Goal: Task Accomplishment & Management: Use online tool/utility

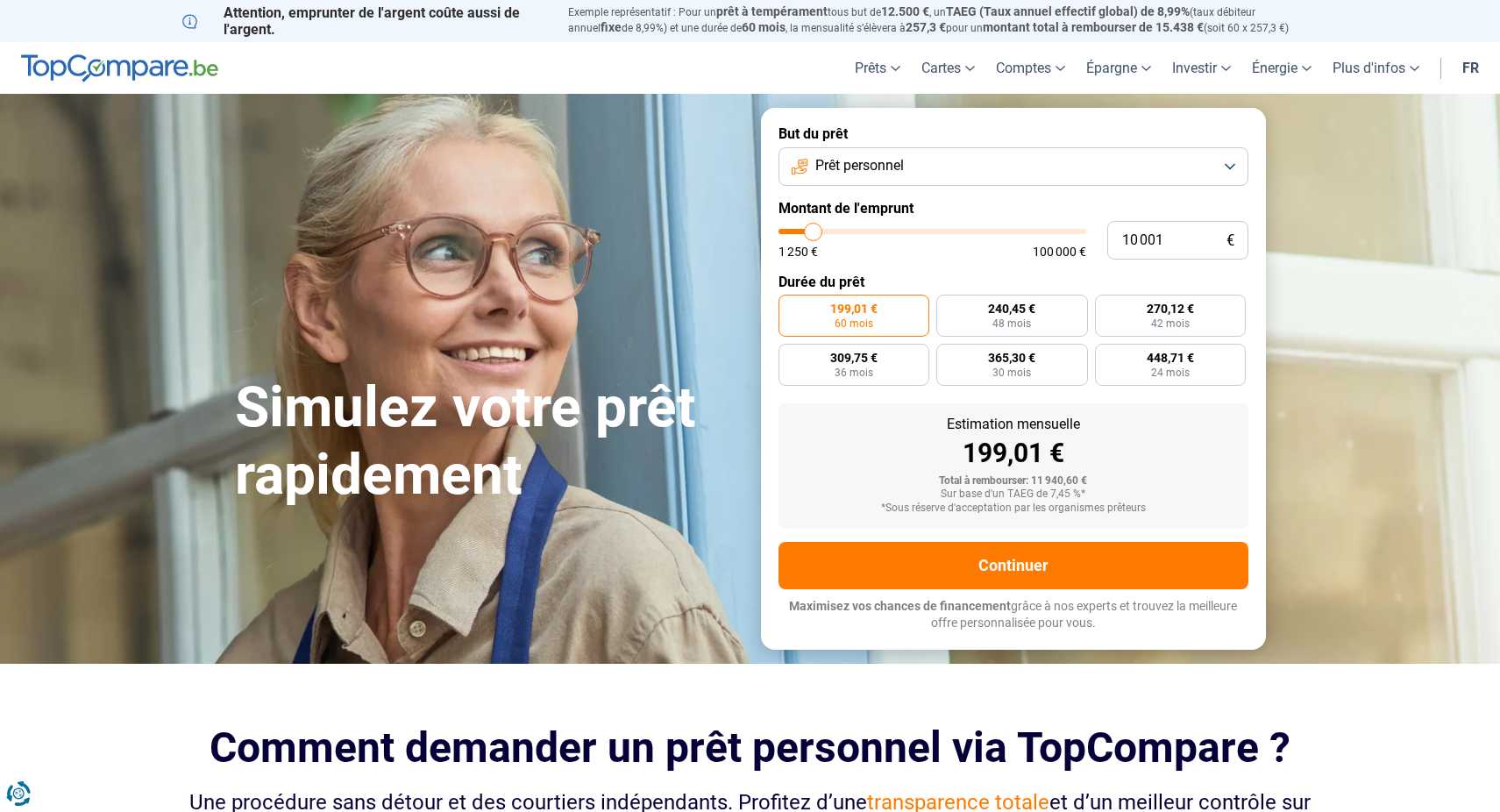
click at [873, 161] on span "Prêt personnel" at bounding box center [860, 165] width 89 height 19
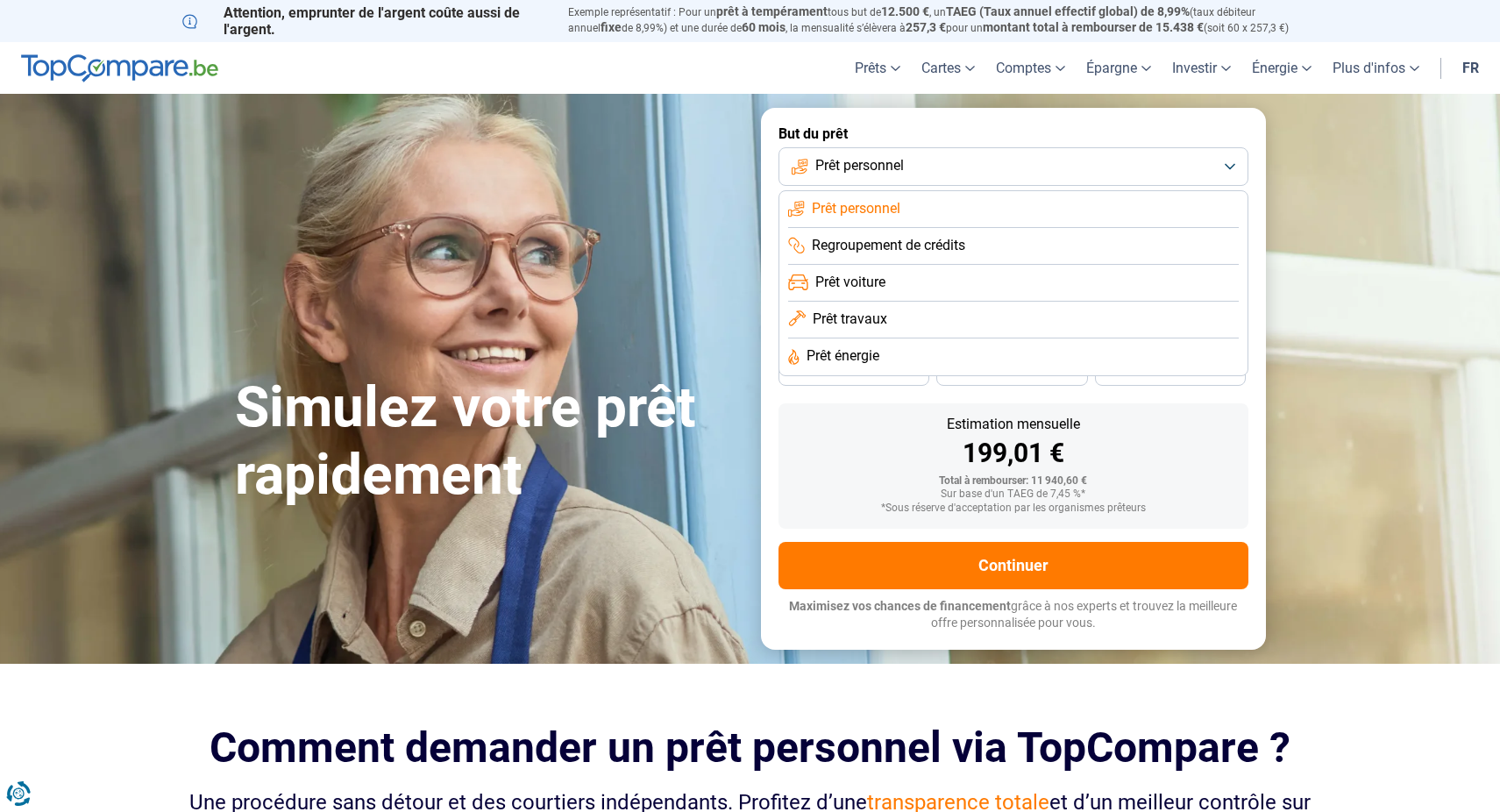
click at [873, 161] on span "Prêt personnel" at bounding box center [860, 165] width 89 height 19
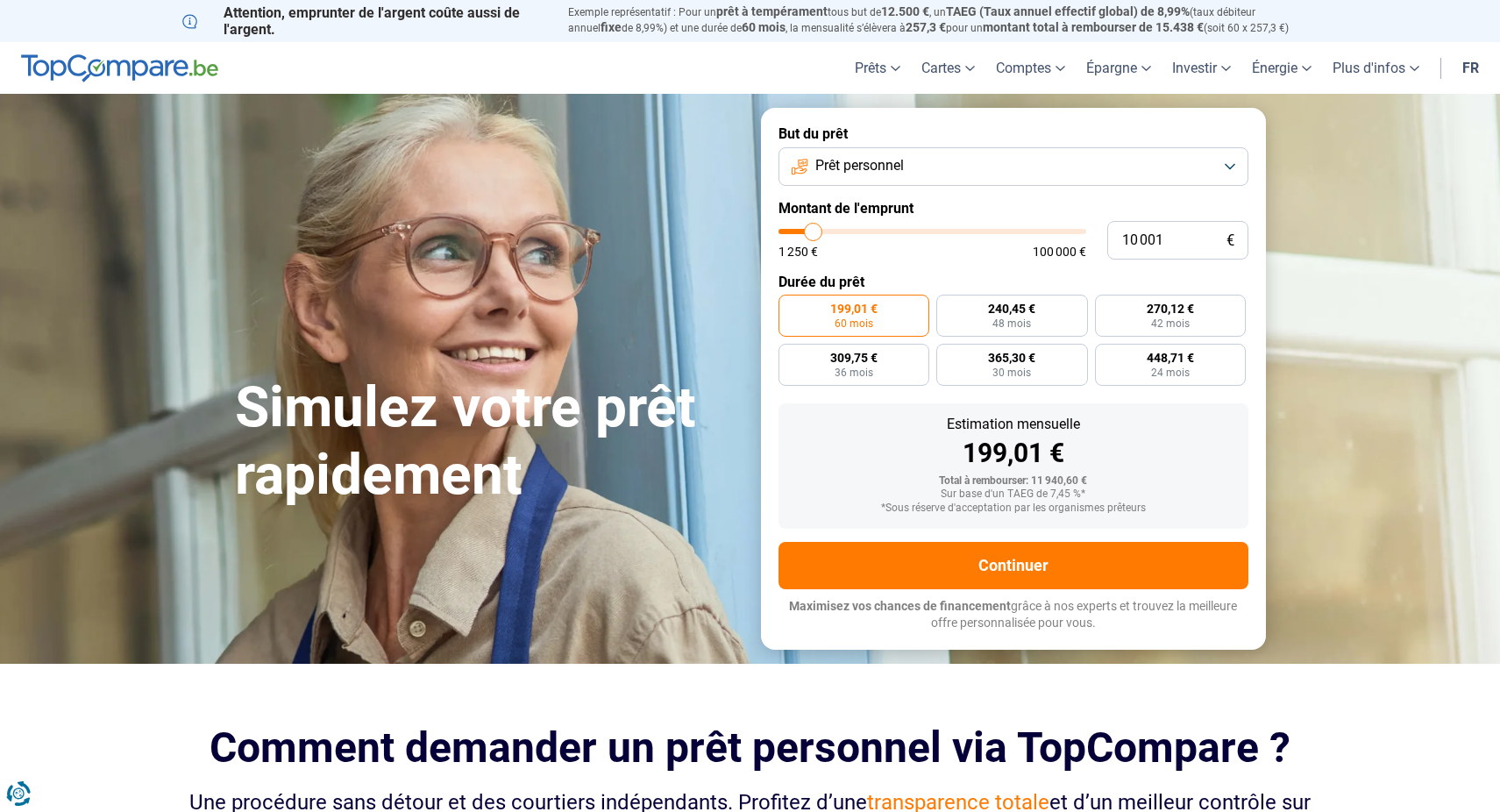
click at [873, 161] on span "Prêt personnel" at bounding box center [860, 165] width 89 height 19
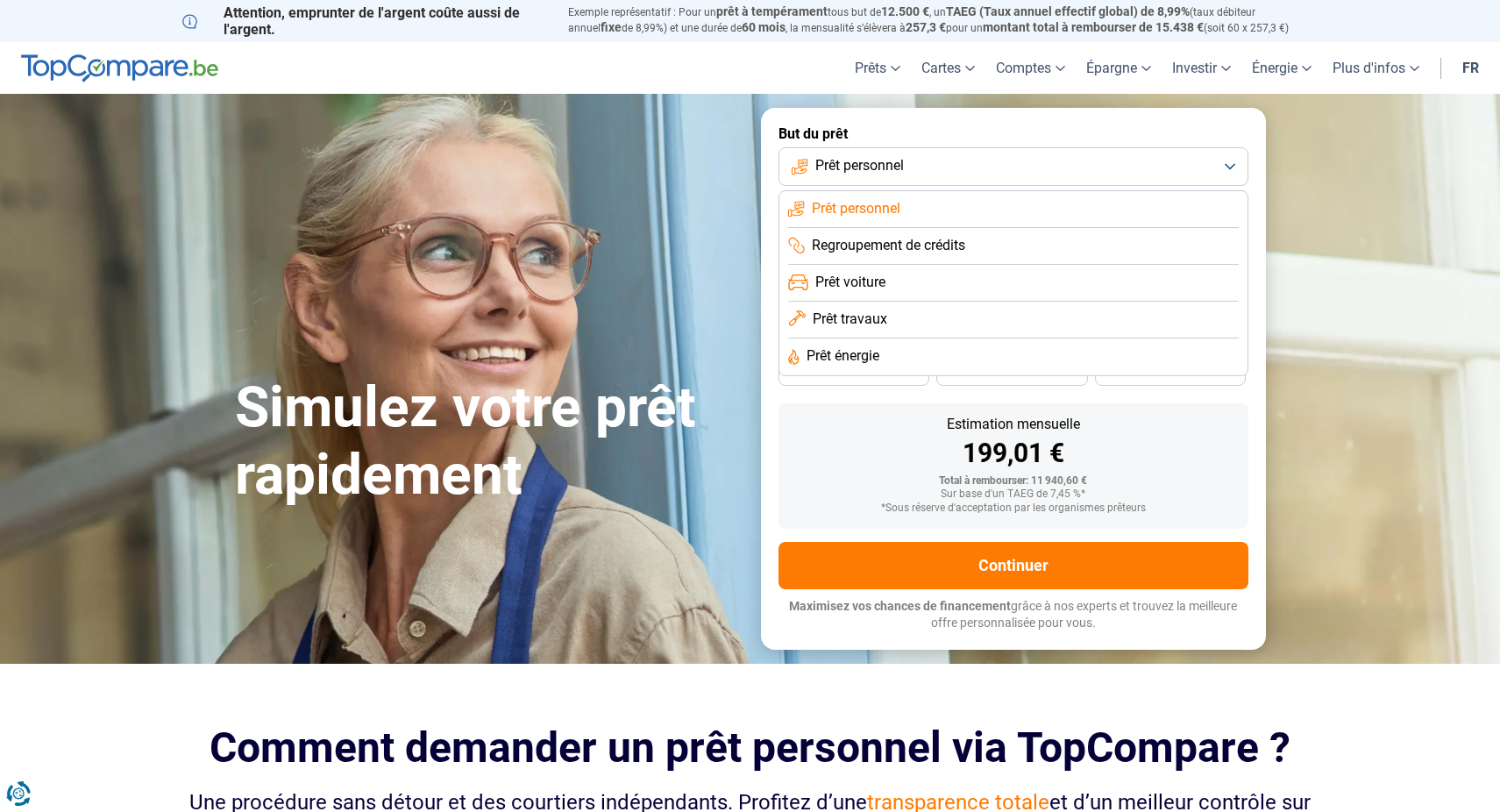
click at [860, 199] on span "Prêt personnel" at bounding box center [857, 208] width 89 height 19
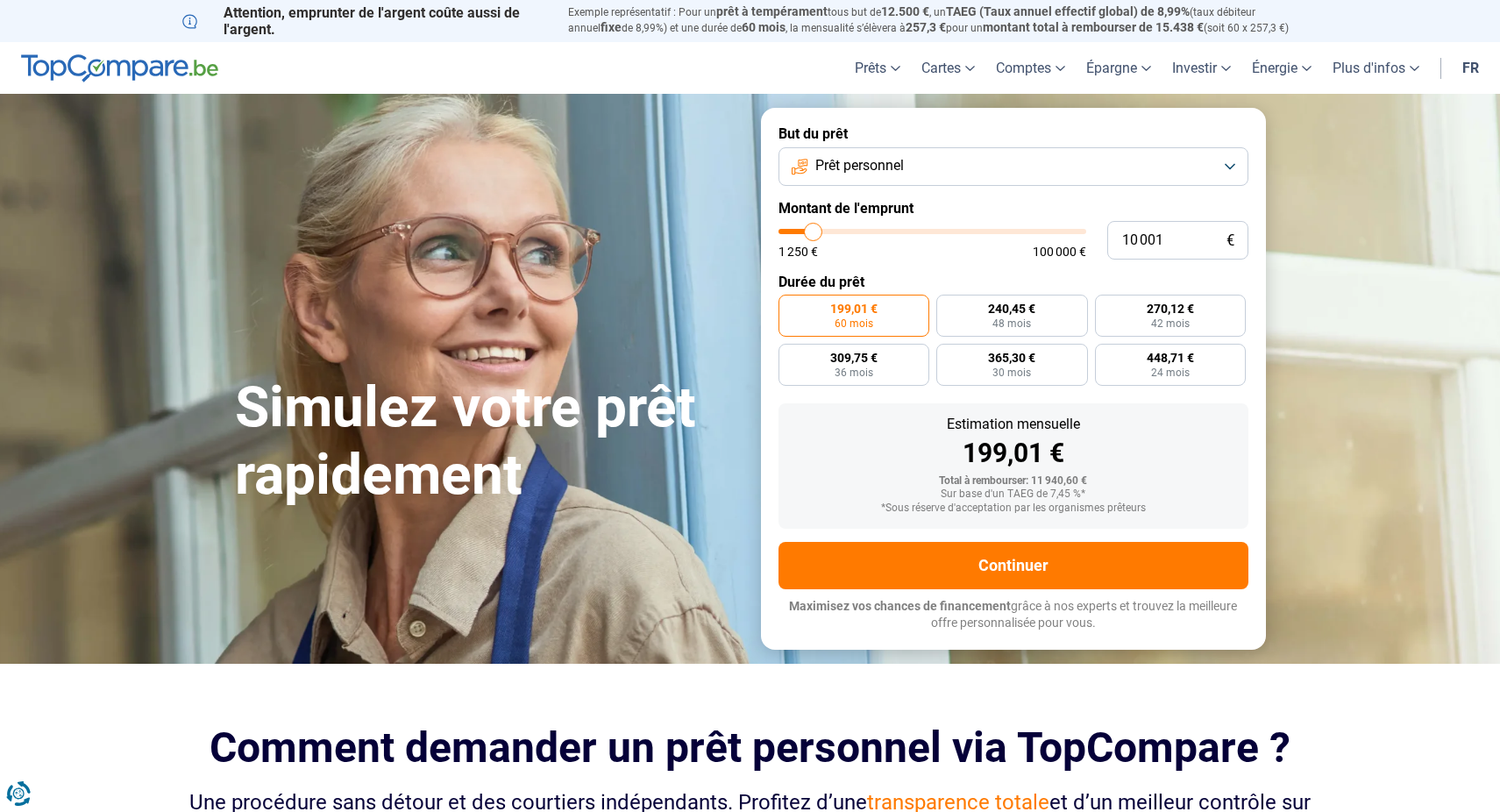
type input "11 750"
type input "11750"
type input "15 500"
type input "15500"
type input "17 750"
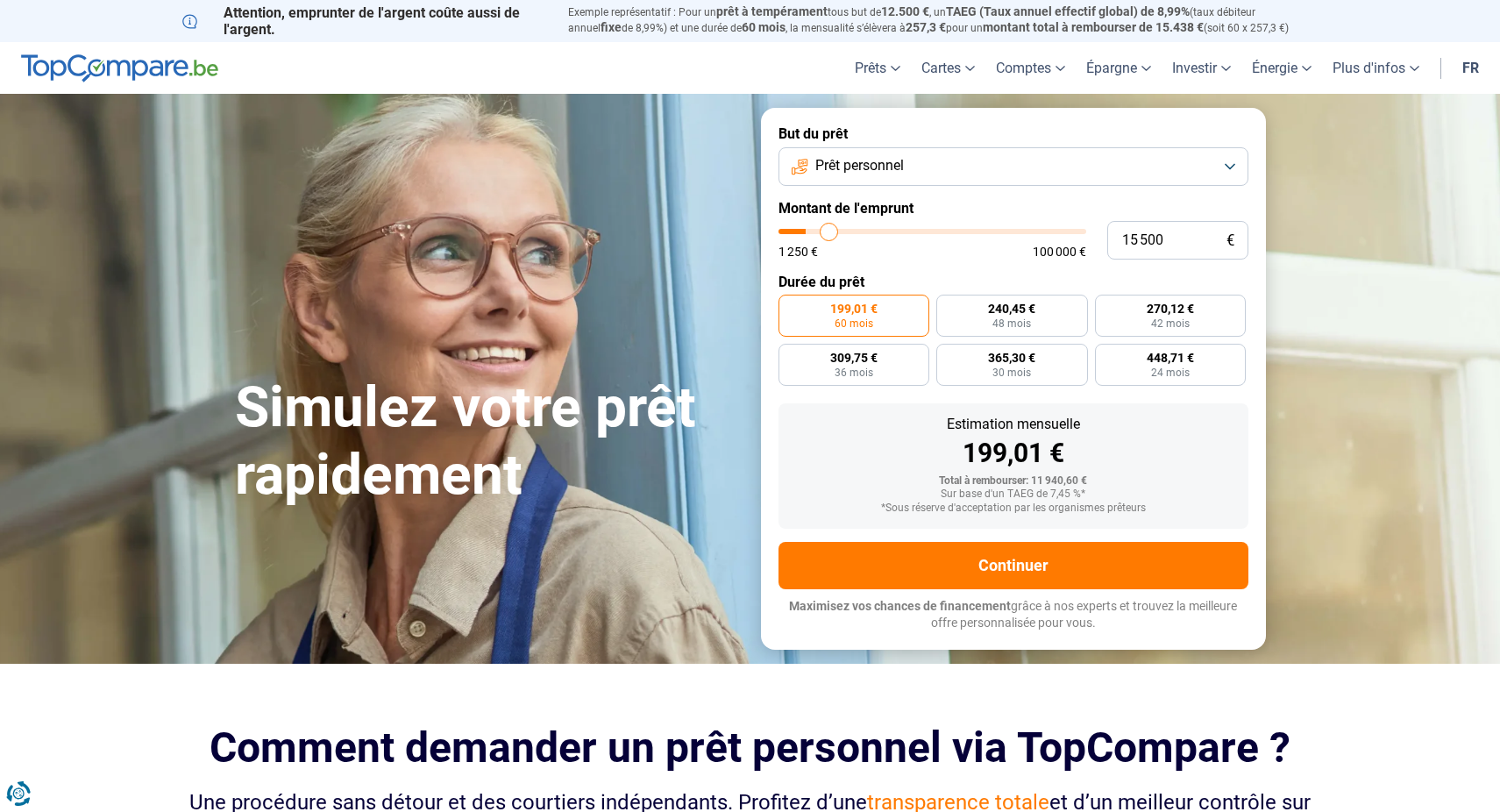
type input "17750"
type input "22 750"
type input "22750"
type input "24 500"
type input "24500"
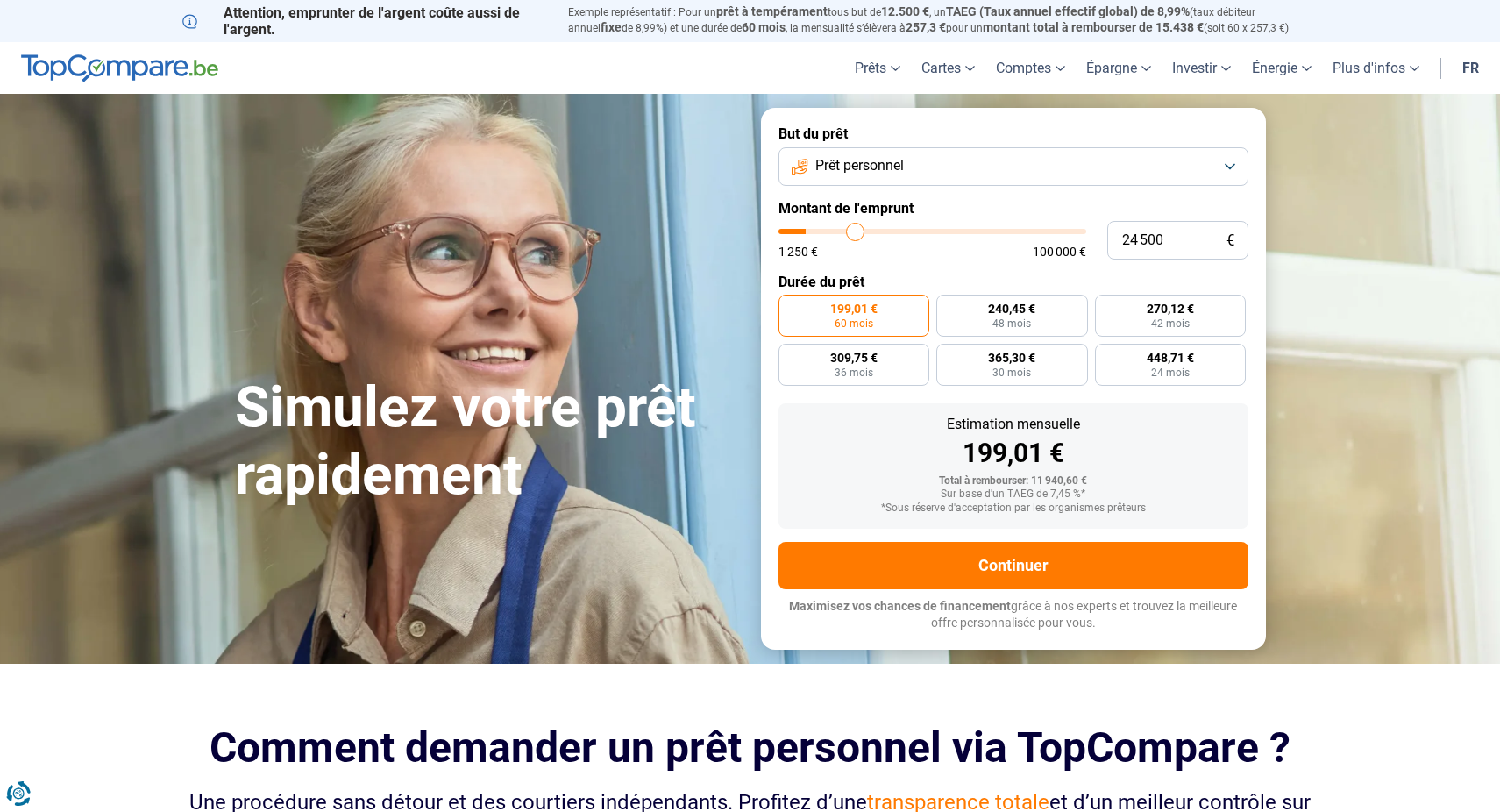
type input "26 500"
type input "26500"
type input "27 750"
type input "27750"
type input "28 250"
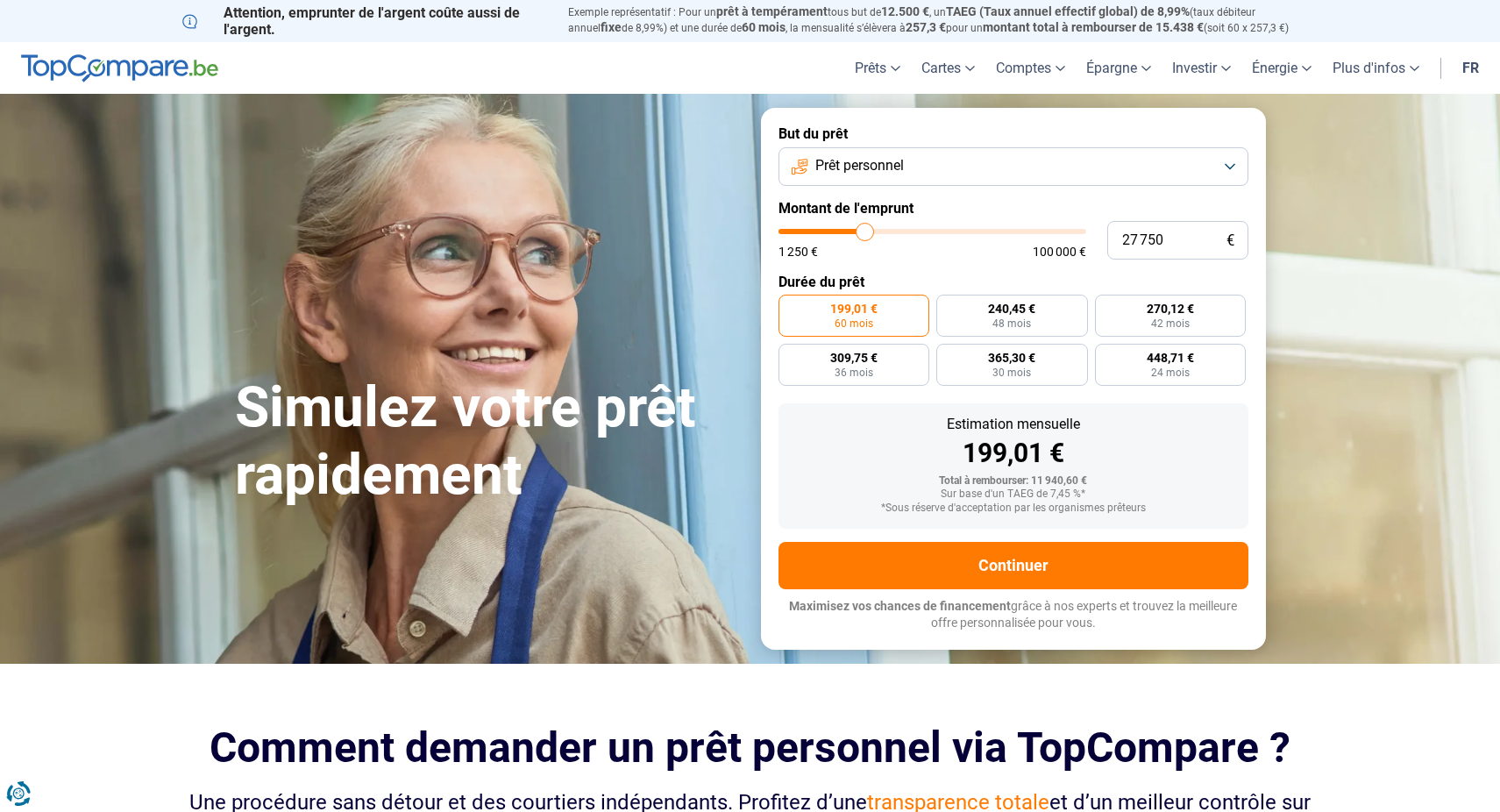
type input "28250"
type input "30 750"
type input "30750"
type input "35 750"
type input "35750"
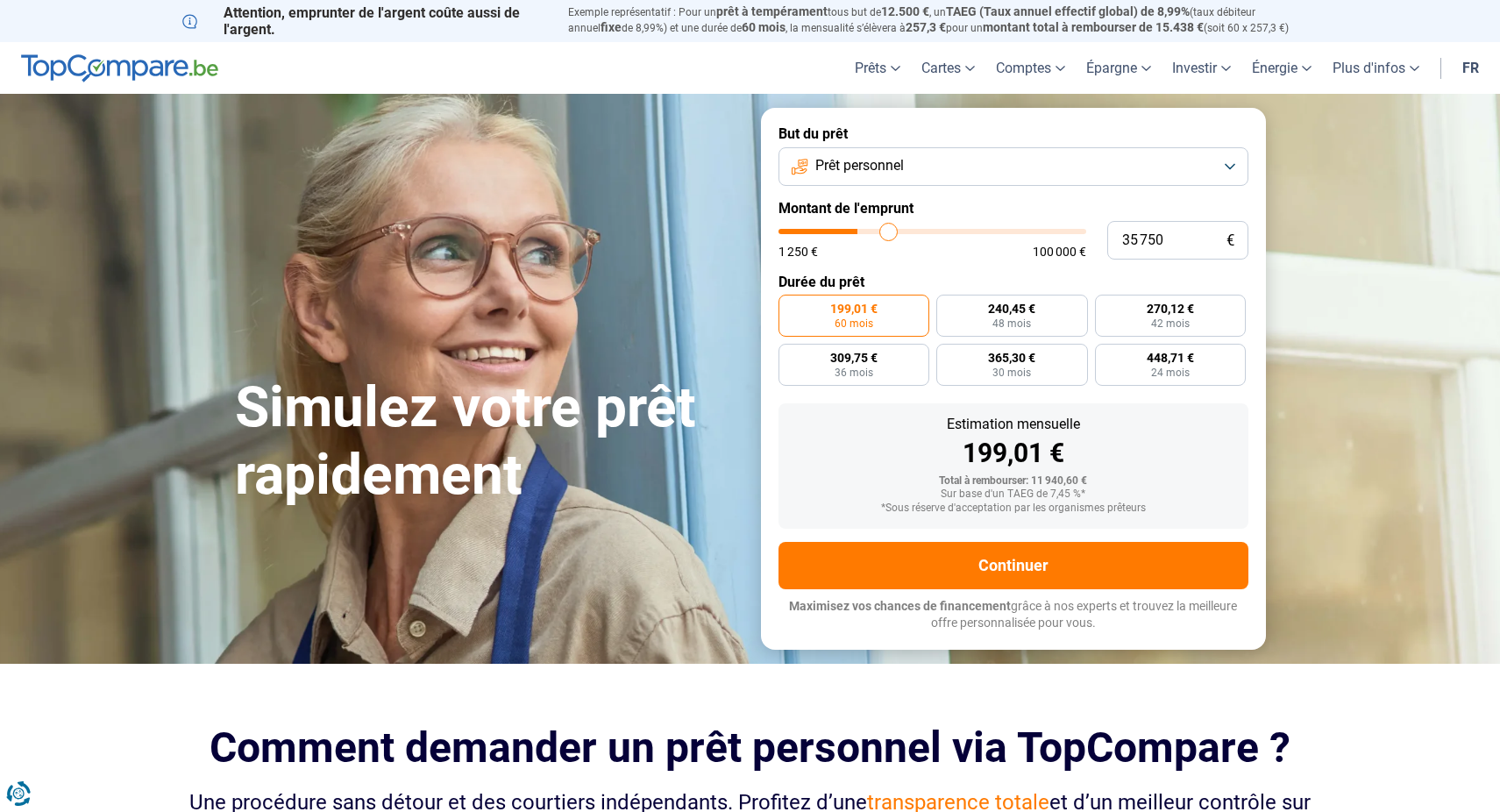
type input "42 750"
type input "42750"
type input "48 000"
type input "48000"
type input "52 750"
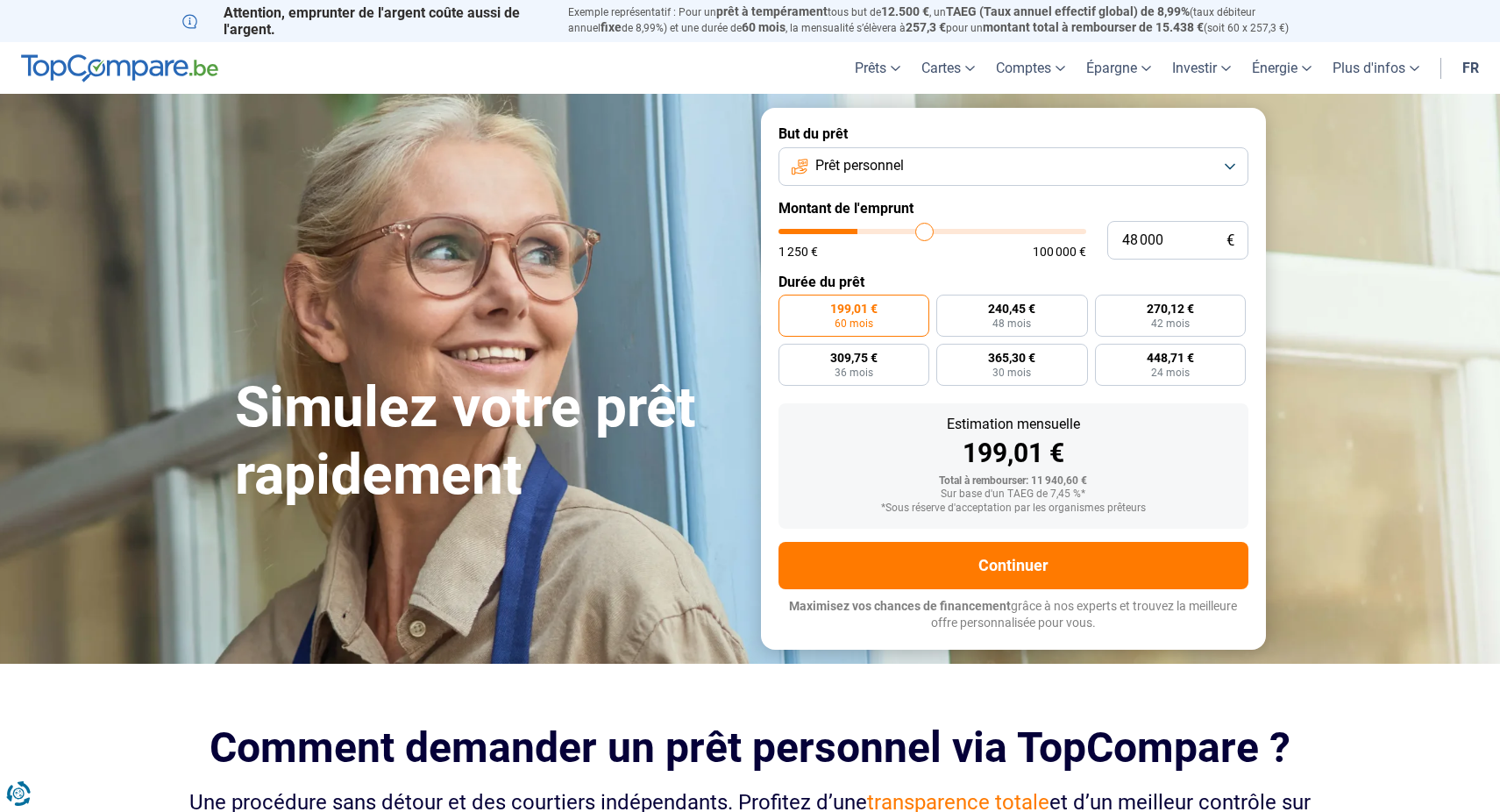
type input "52750"
type input "56 500"
type input "56500"
type input "57 500"
type input "57500"
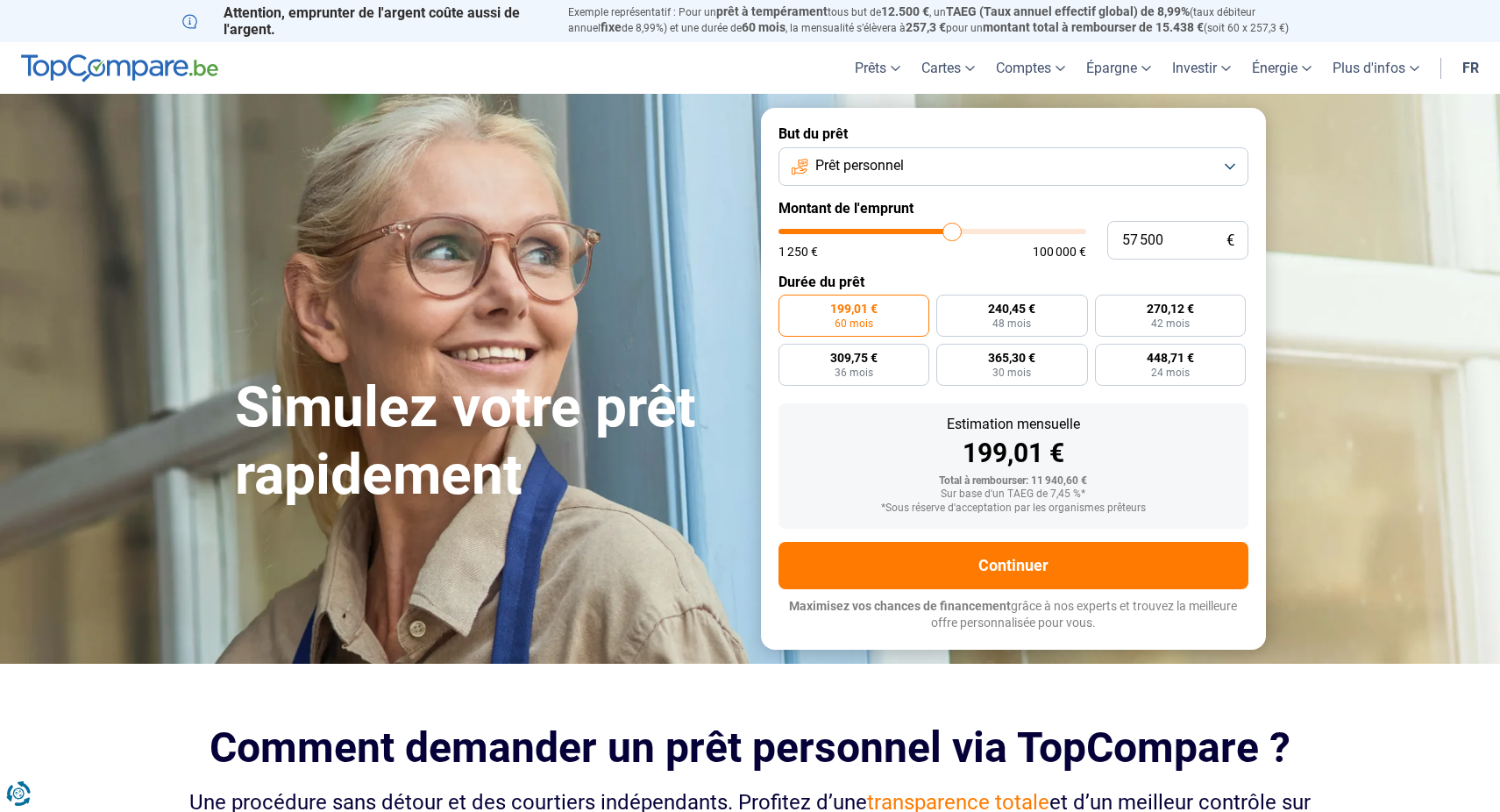
type input "58 000"
type input "58000"
type input "59 000"
type input "59000"
type input "60 000"
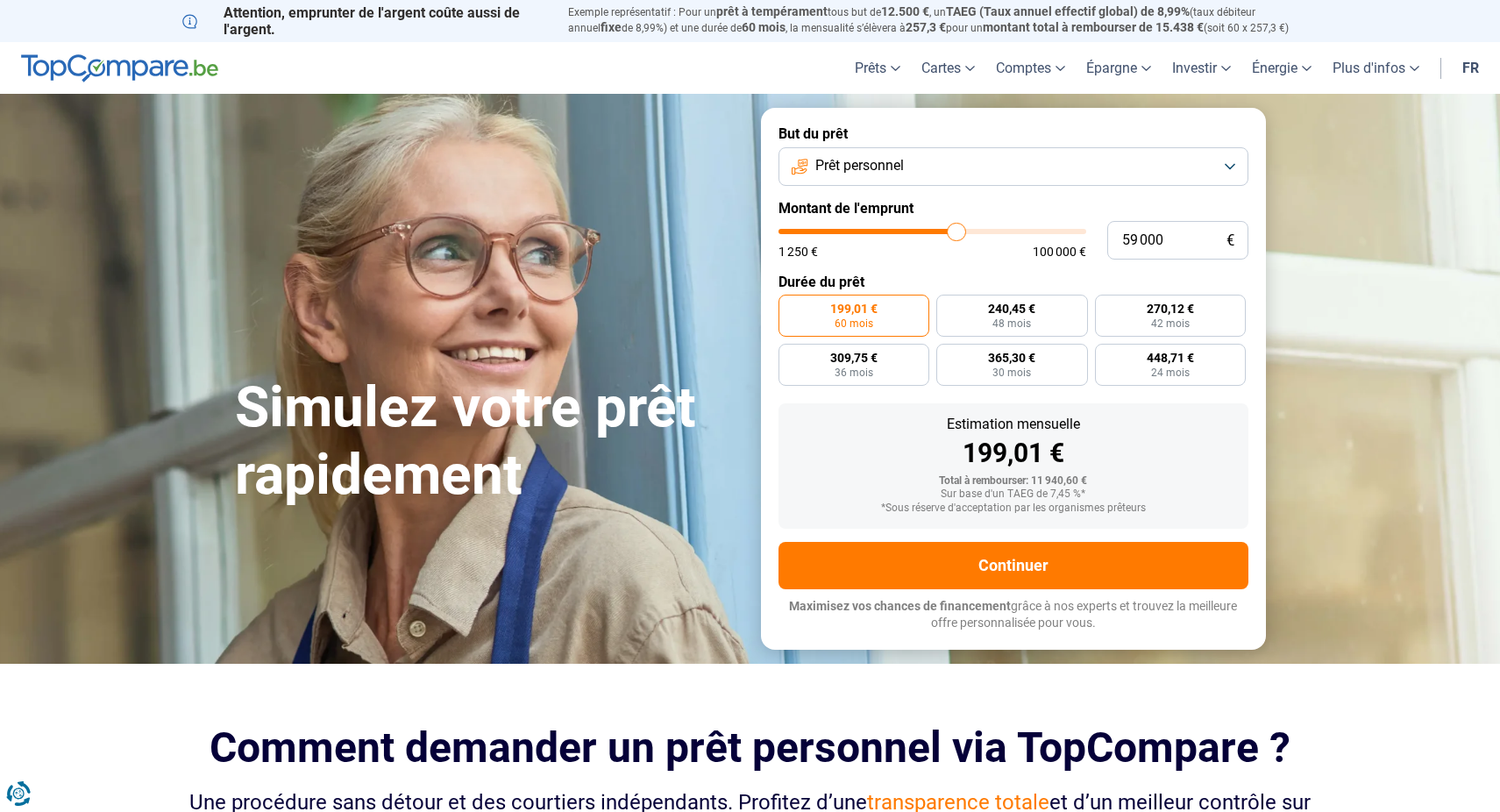
type input "60000"
type input "60 750"
type input "60750"
type input "61 000"
type input "61000"
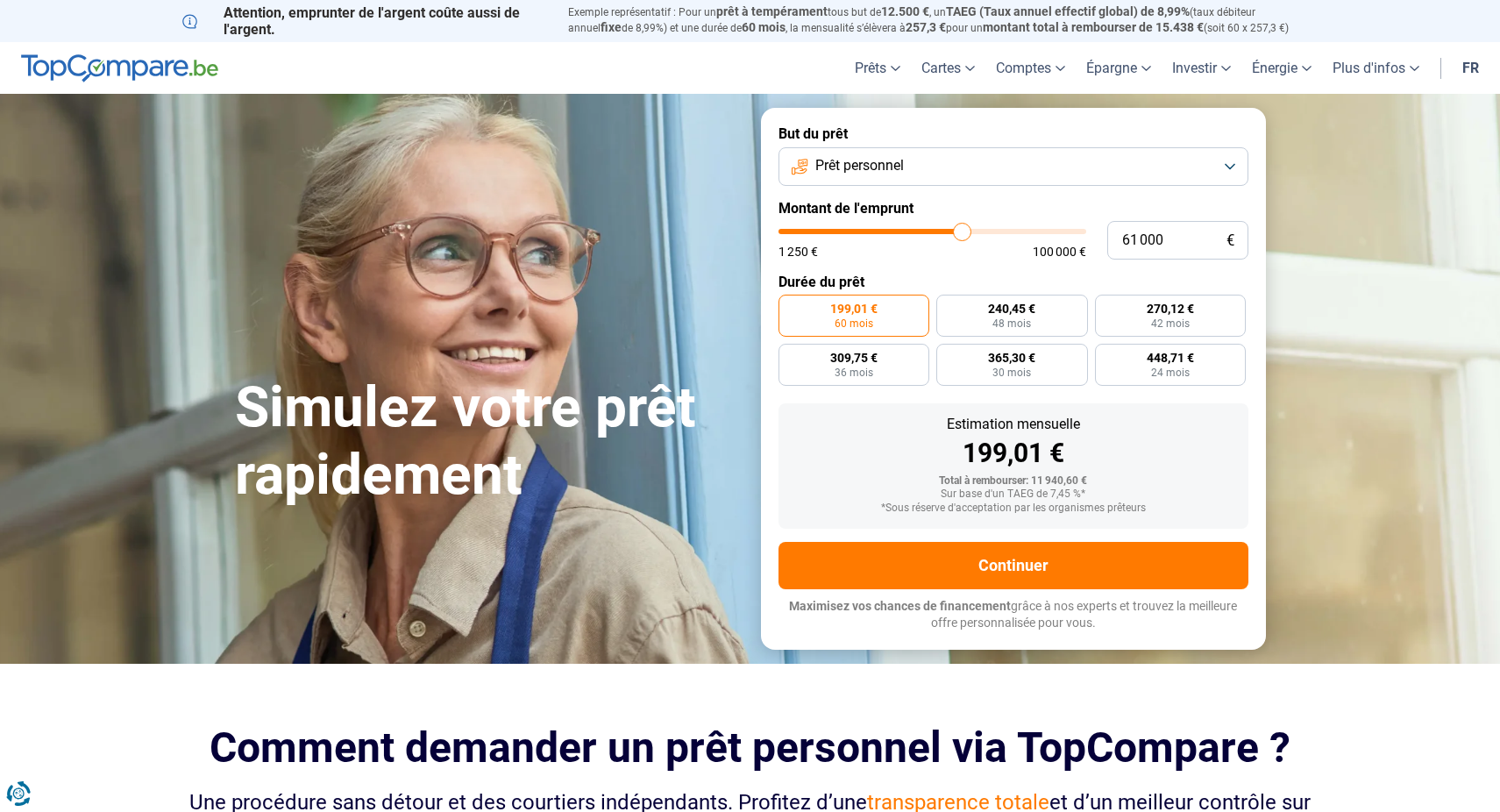
type input "61 750"
type input "61750"
type input "62 000"
type input "62000"
type input "62 500"
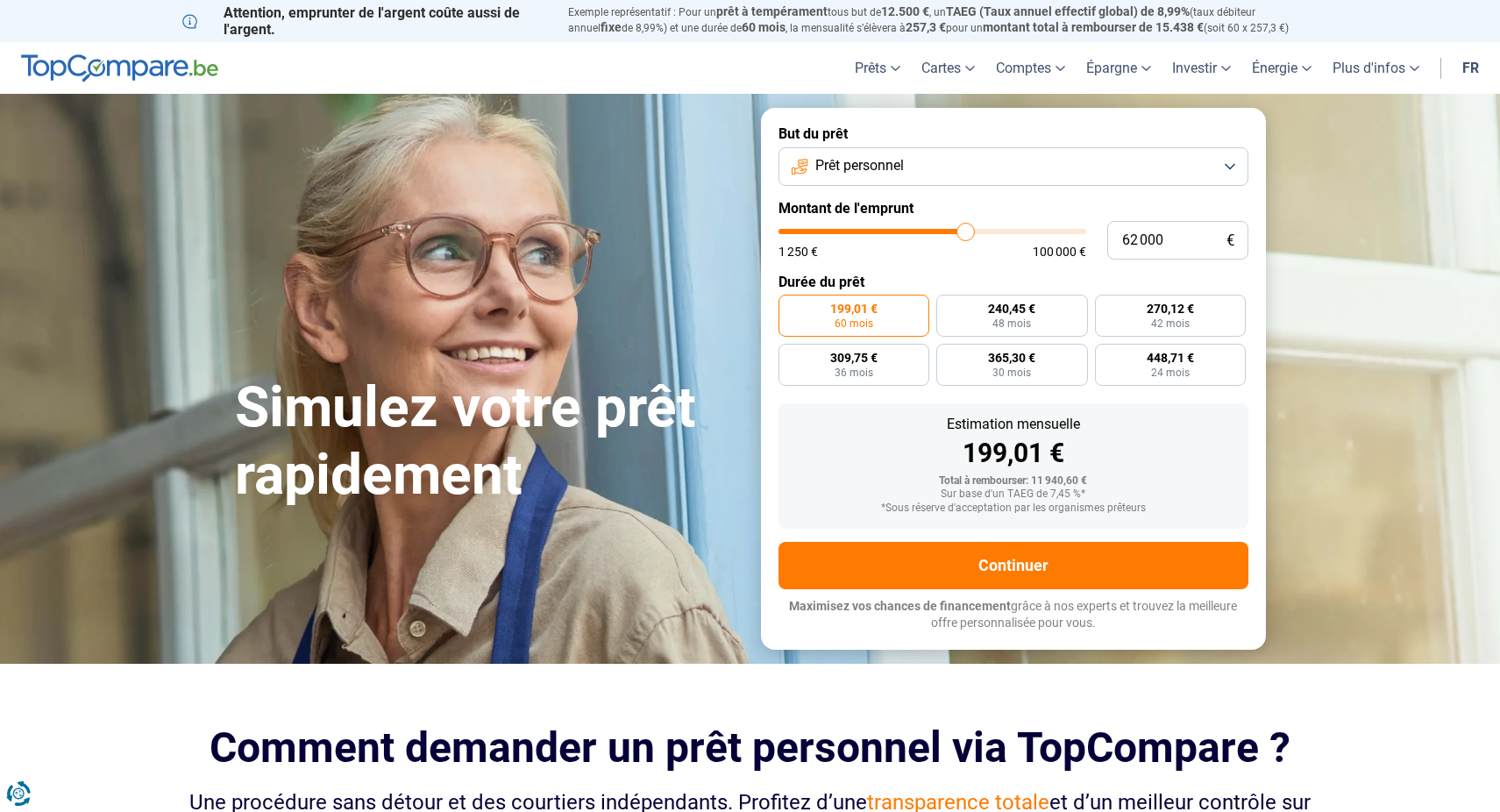
type input "62500"
type input "63 750"
type input "63750"
type input "64 750"
type input "64750"
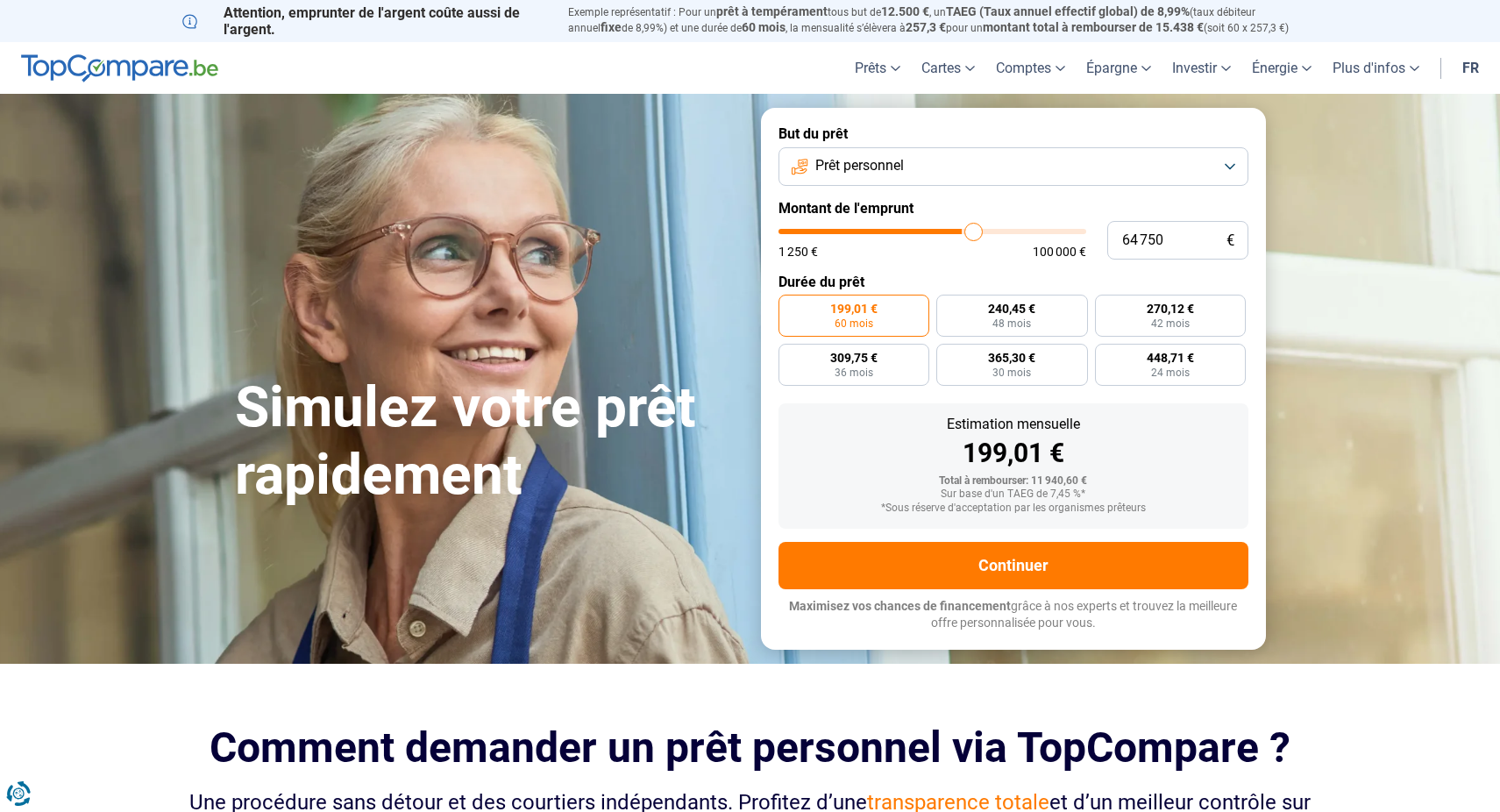
type input "65 250"
type input "65250"
type input "65 750"
type input "65750"
type input "66 250"
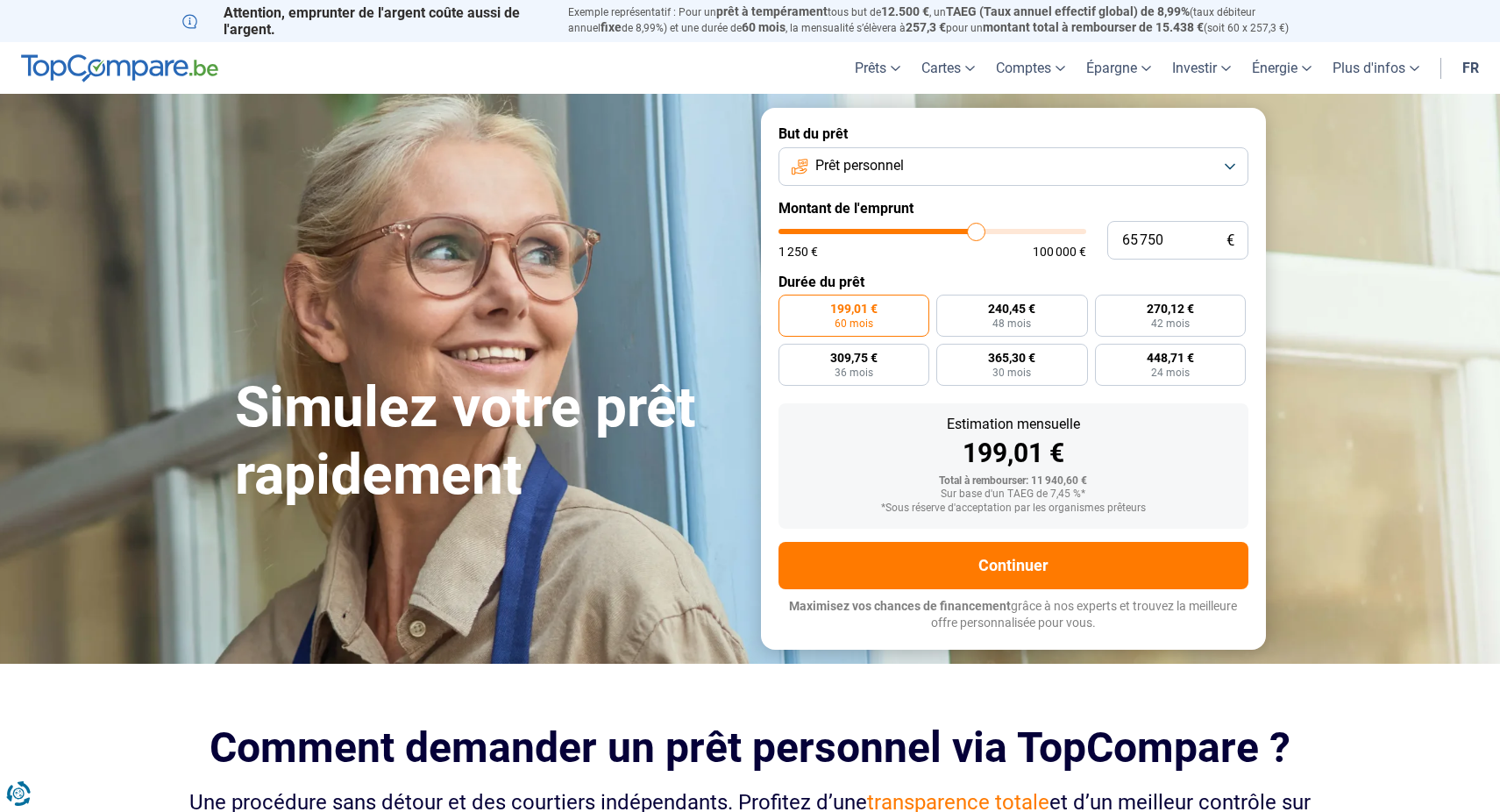
type input "66250"
type input "67 750"
type input "67750"
type input "68 250"
type input "68250"
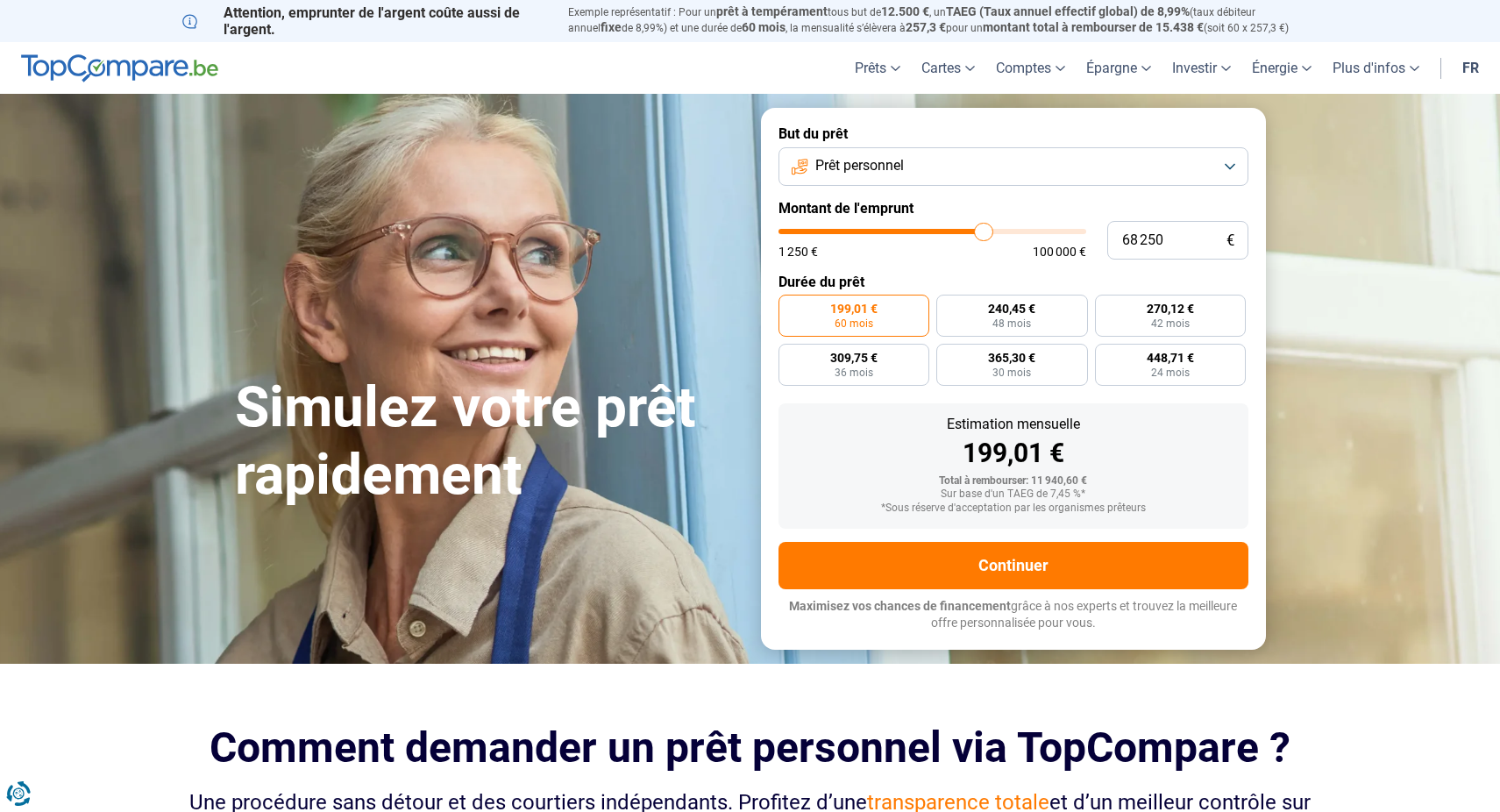
type input "68 750"
type input "68750"
type input "69 000"
type input "69000"
type input "69 250"
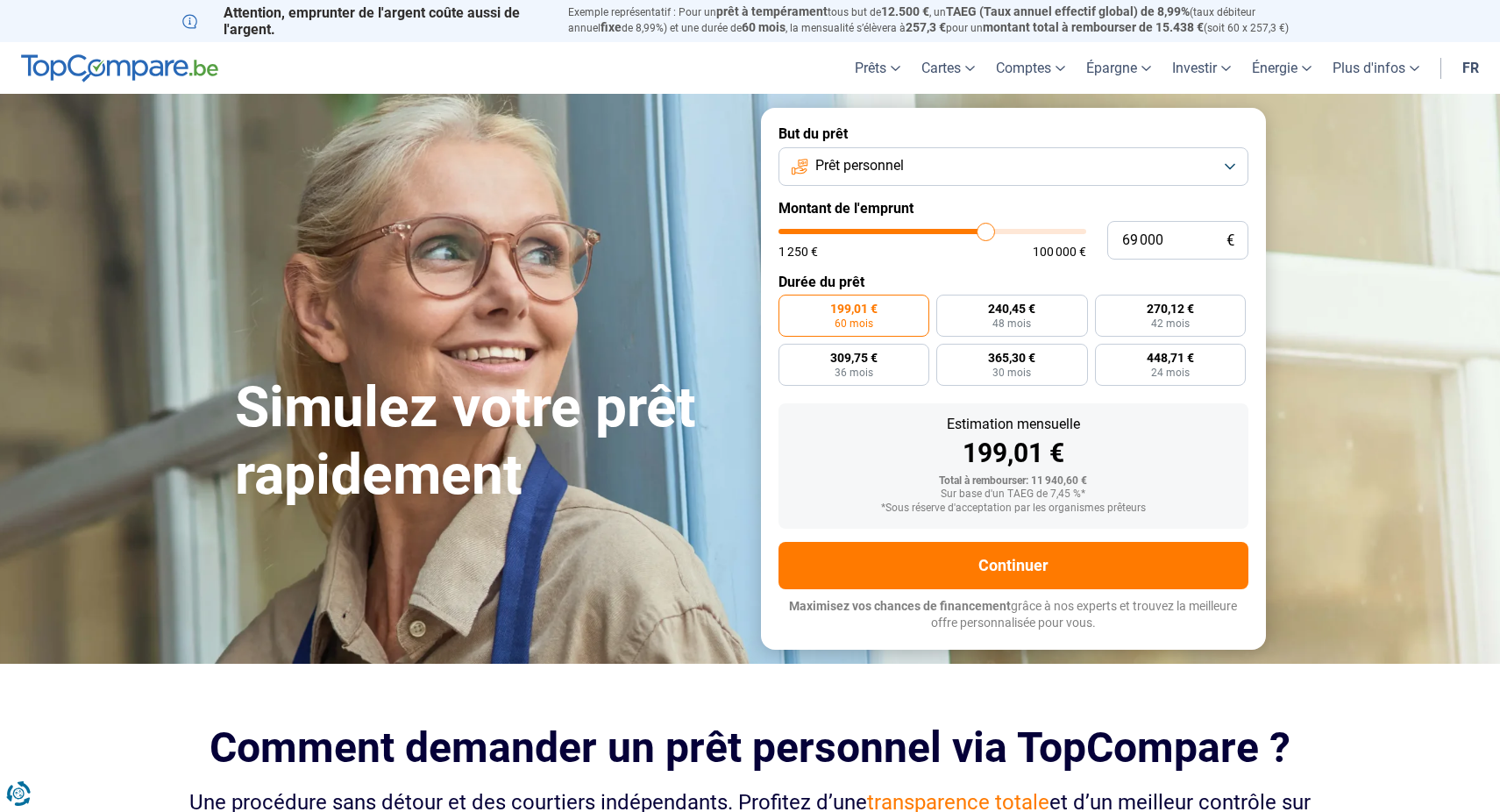
type input "69250"
type input "69 500"
type input "69500"
type input "69 750"
type input "69750"
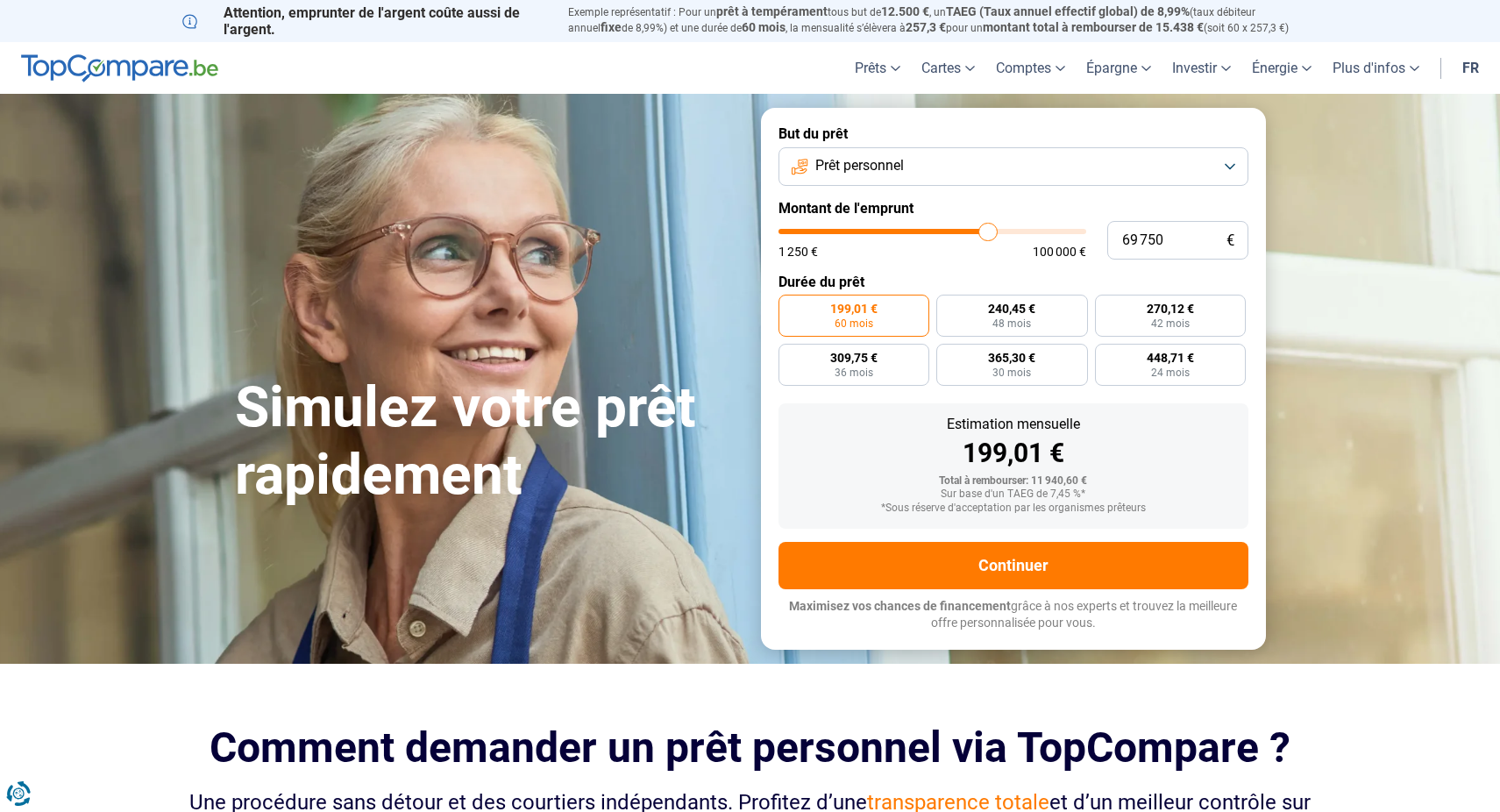
type input "70 250"
type input "70250"
type input "70 500"
drag, startPoint x: 819, startPoint y: 235, endPoint x: 990, endPoint y: 237, distance: 171.0
type input "70500"
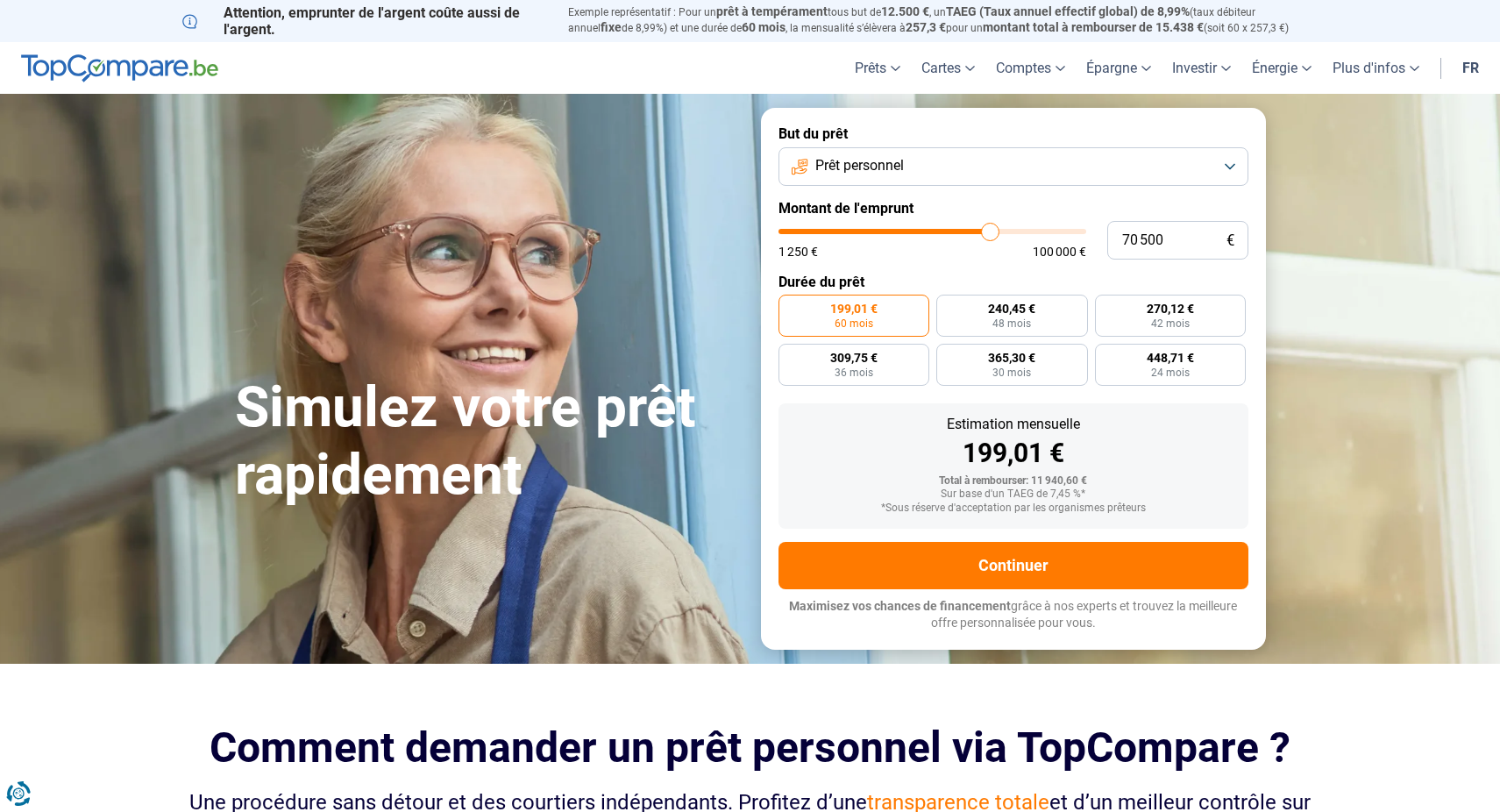
click at [990, 234] on input "range" at bounding box center [932, 230] width 308 height 5
radio input "false"
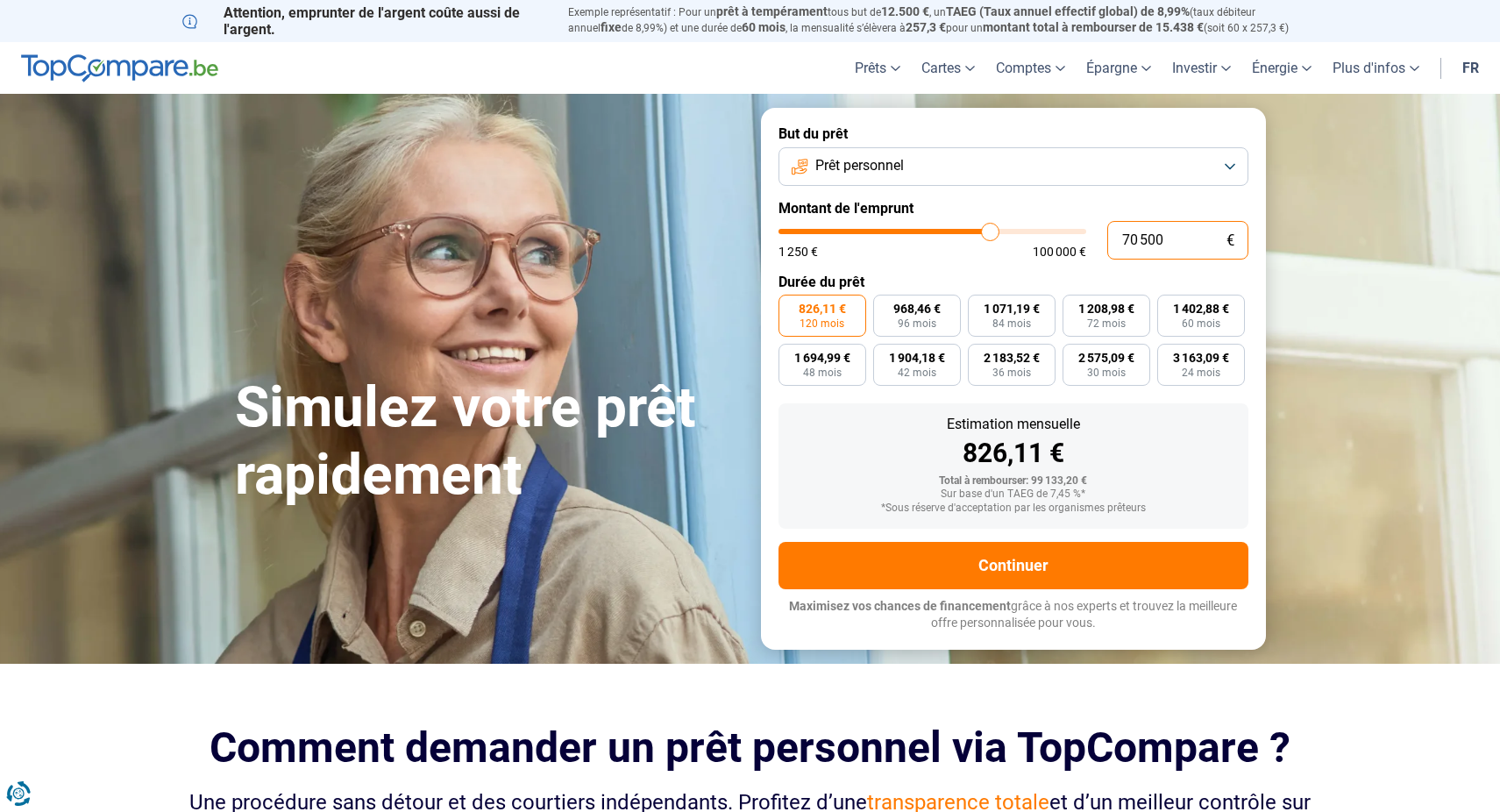
click at [1152, 245] on input "70 500" at bounding box center [1177, 239] width 141 height 39
type input "7 050"
type input "7000"
type input "705"
type input "1250"
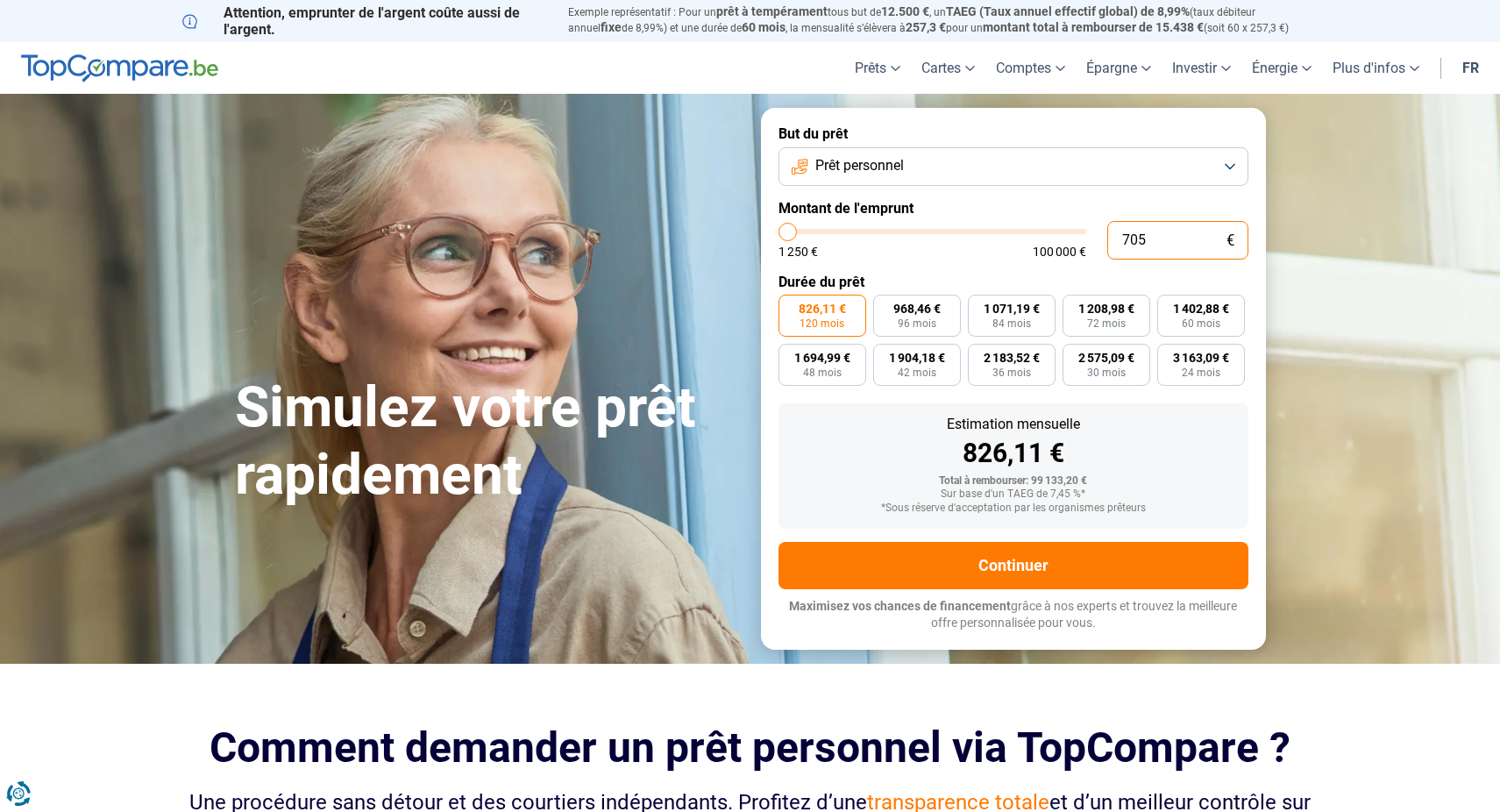
type input "7 050"
type input "7000"
type input "70 500"
type input "70500"
type input "7 050"
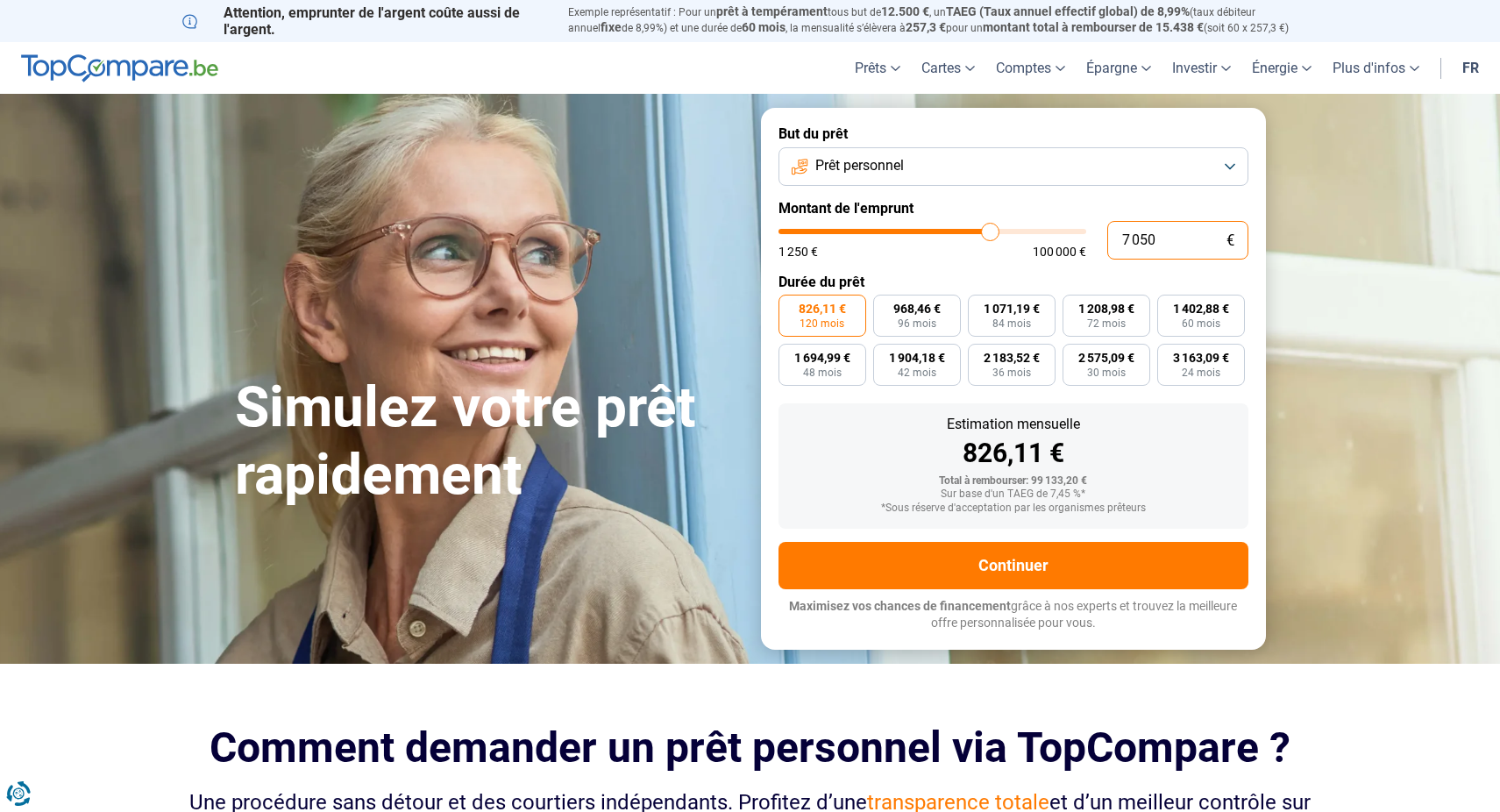
type input "7000"
type input "705"
type input "1250"
type input "70"
type input "1250"
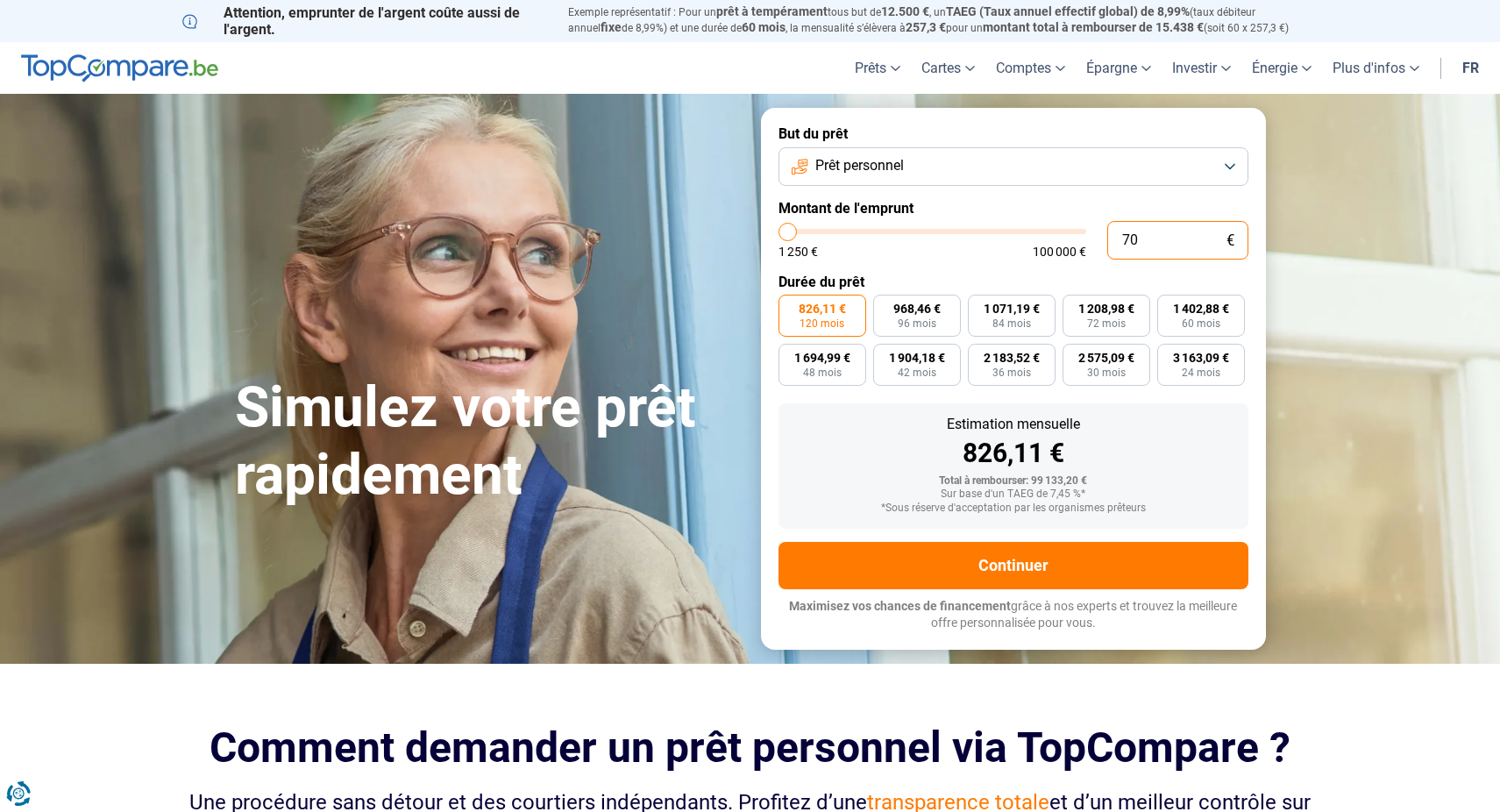
type input "700"
type input "1250"
type input "7 000"
type input "7000"
type input "70 000"
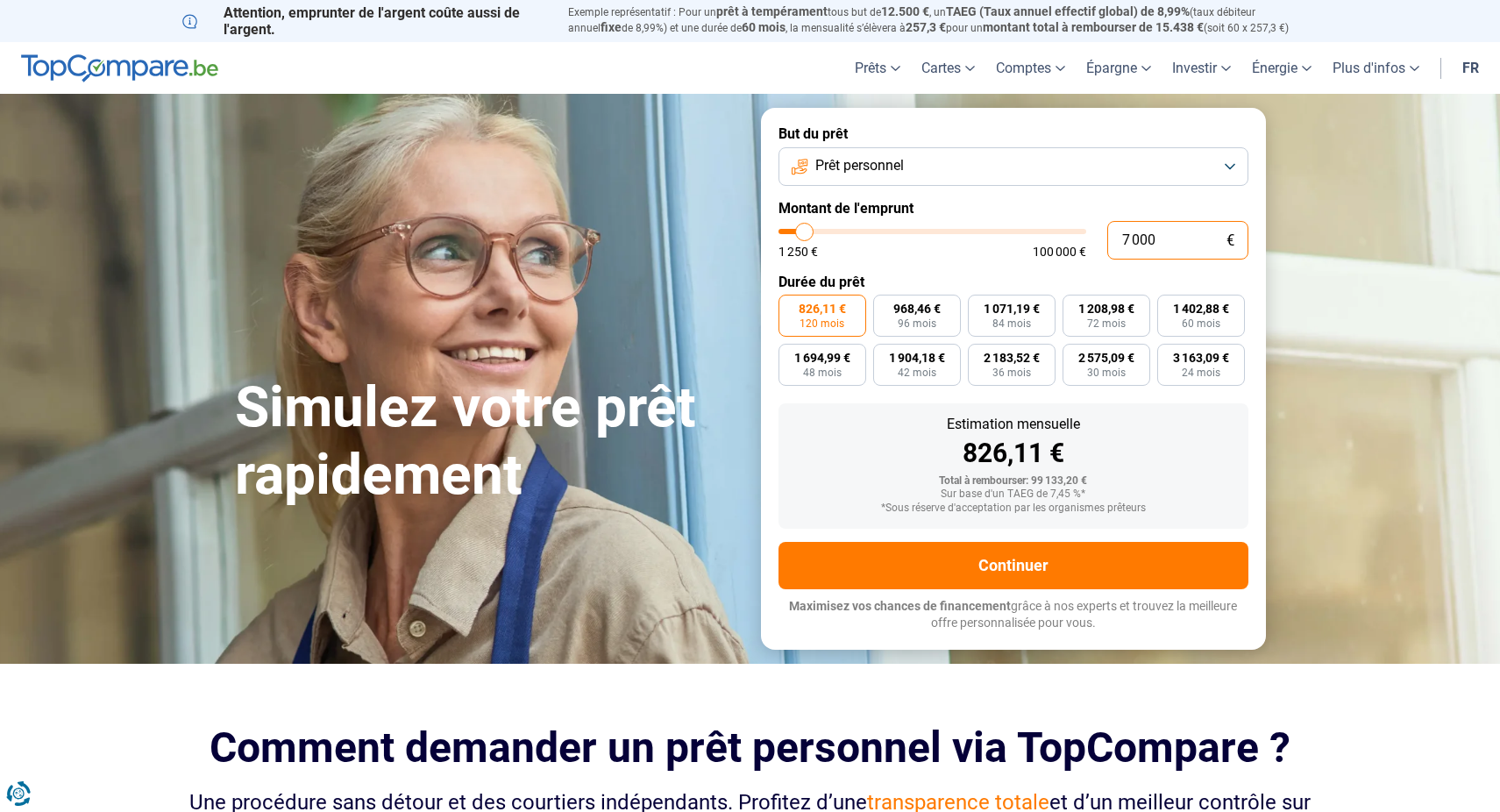
type input "70000"
type input "700 000"
type input "100000"
type input "70 000"
type input "70000"
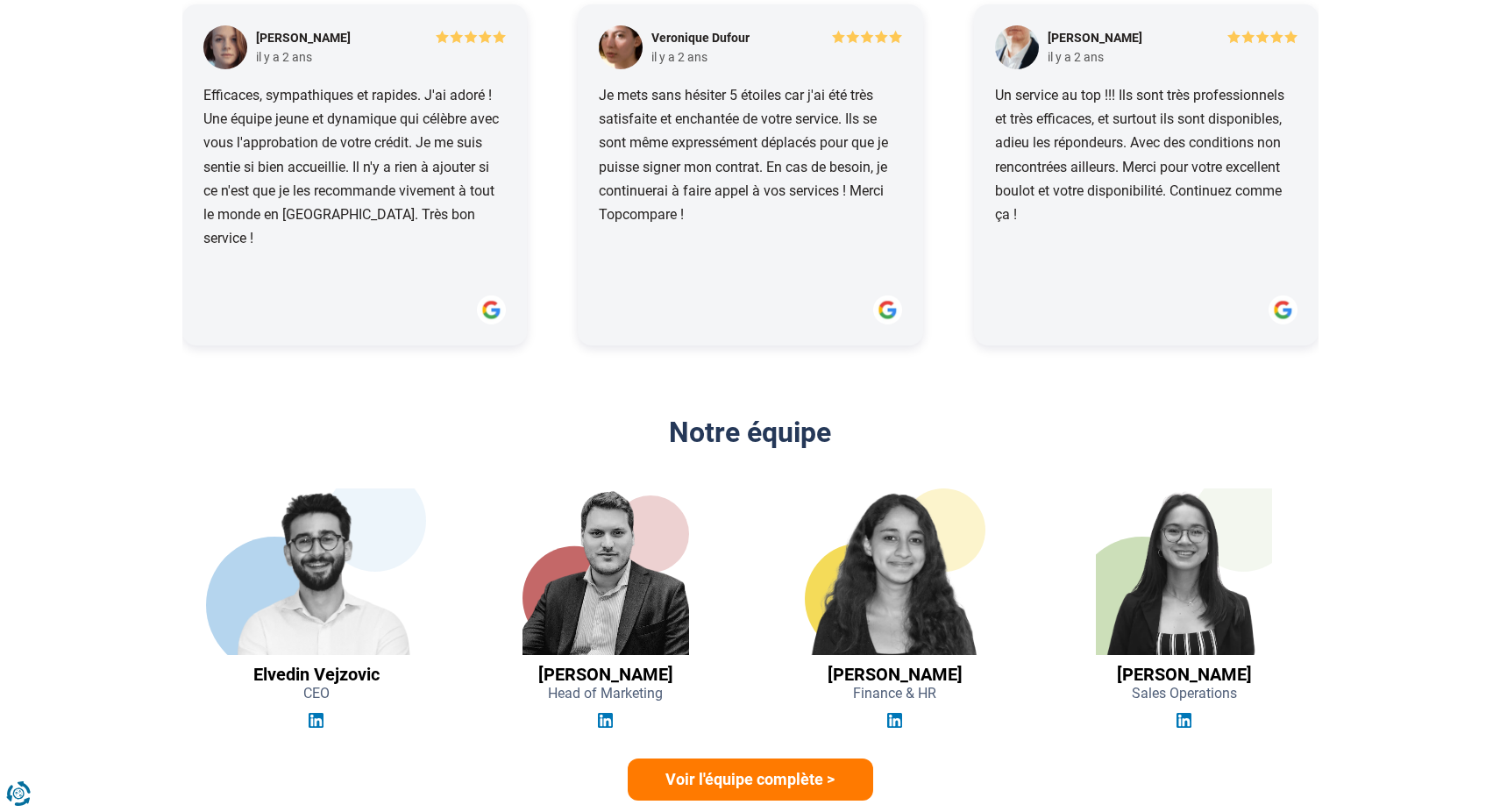
scroll to position [2192, 0]
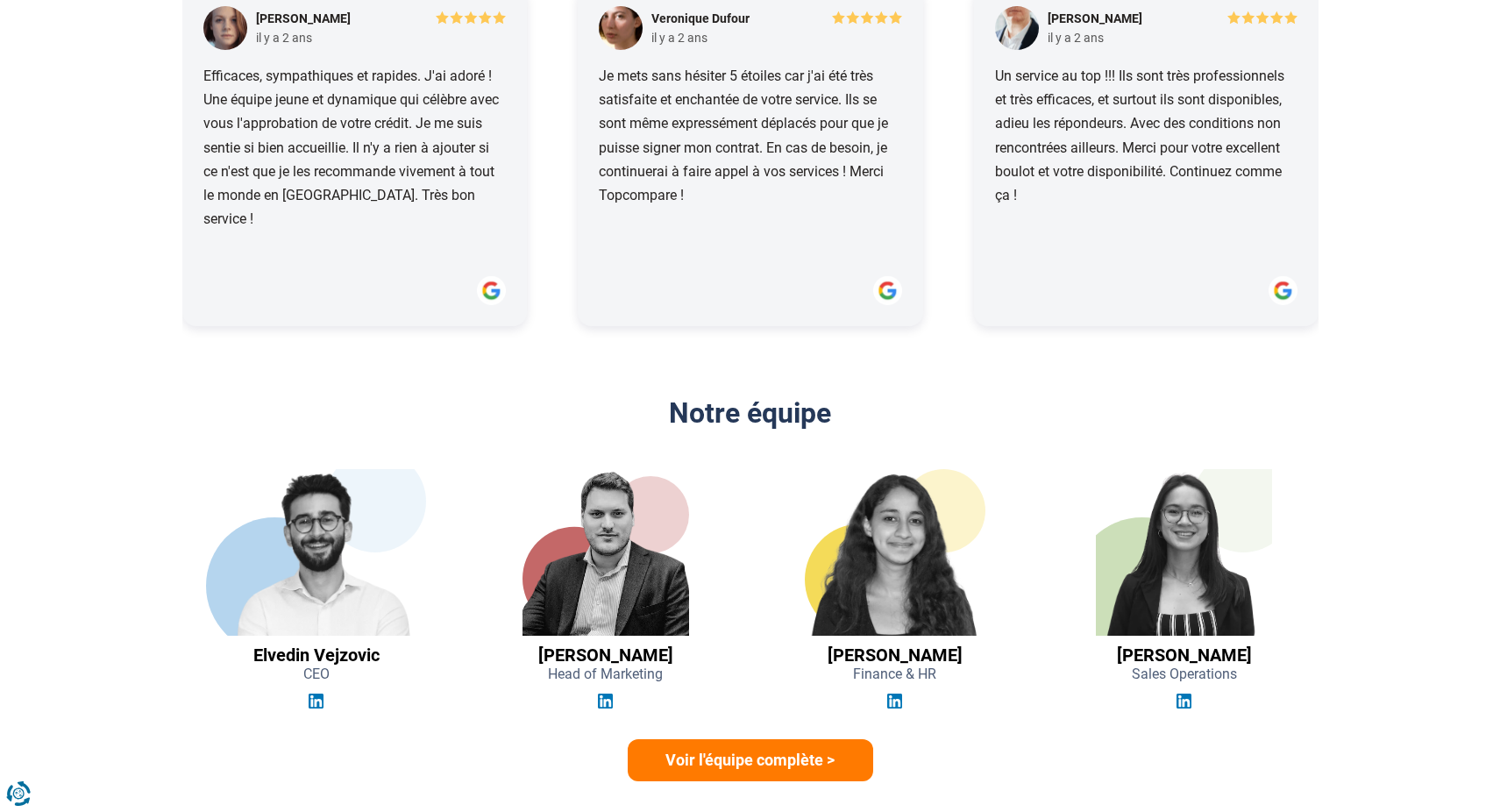
type input "70 000"
